Goal: Entertainment & Leisure: Consume media (video, audio)

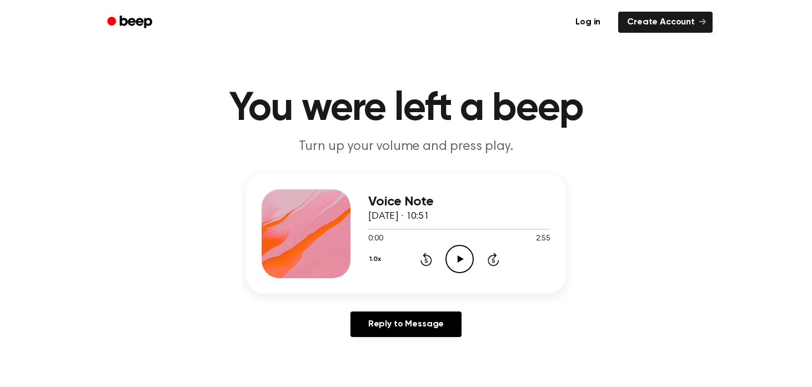
click at [463, 257] on icon "Play Audio" at bounding box center [459, 259] width 28 height 28
click at [394, 227] on div at bounding box center [459, 228] width 182 height 9
click at [405, 230] on div at bounding box center [459, 228] width 182 height 9
click at [411, 229] on div at bounding box center [459, 229] width 182 height 1
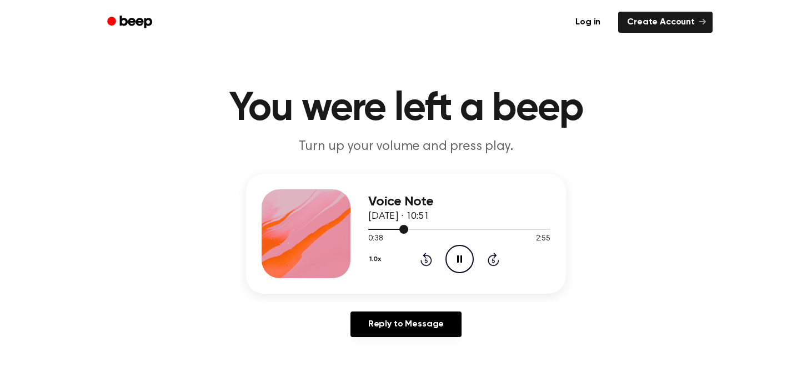
click at [421, 229] on div at bounding box center [459, 229] width 182 height 1
click at [462, 258] on icon "Pause Audio" at bounding box center [459, 259] width 28 height 28
click at [370, 229] on div at bounding box center [402, 229] width 69 height 1
click at [460, 258] on icon at bounding box center [460, 258] width 6 height 7
click at [495, 263] on icon "Skip 5 seconds" at bounding box center [493, 259] width 12 height 14
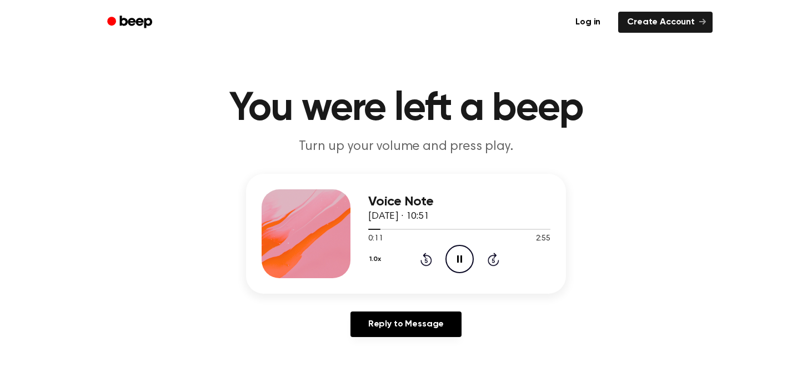
click at [495, 263] on icon "Skip 5 seconds" at bounding box center [493, 259] width 12 height 14
click at [456, 260] on icon "Pause Audio" at bounding box center [459, 259] width 28 height 28
click at [452, 253] on icon "Play Audio" at bounding box center [459, 259] width 28 height 28
click at [449, 231] on div at bounding box center [459, 228] width 182 height 9
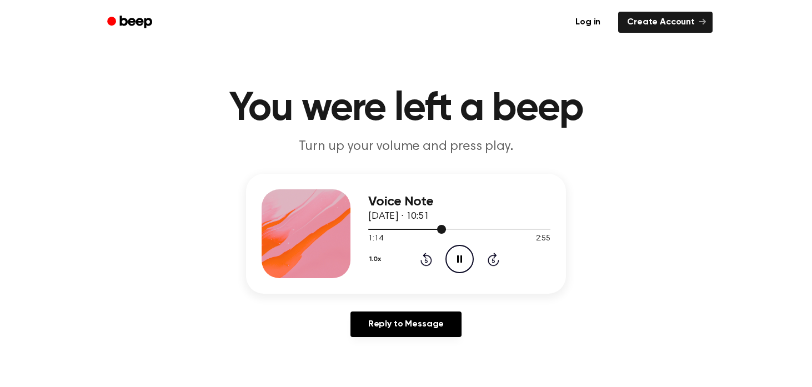
click at [455, 230] on div at bounding box center [459, 229] width 182 height 1
click at [466, 229] on div at bounding box center [459, 229] width 182 height 1
click at [510, 301] on div "Voice Note [DATE] · 10:51 1:45 2:55 Your browser does not support the [object O…" at bounding box center [405, 260] width 785 height 172
